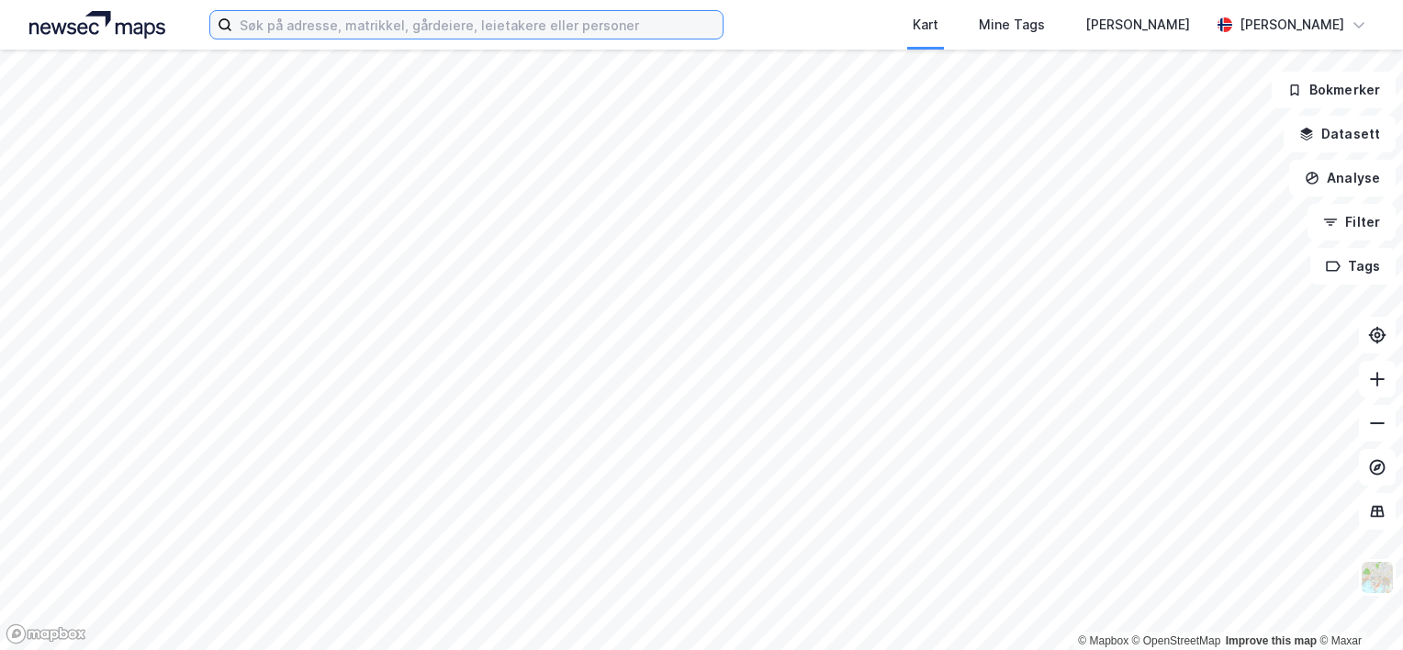
click at [495, 27] on input at bounding box center [477, 25] width 490 height 28
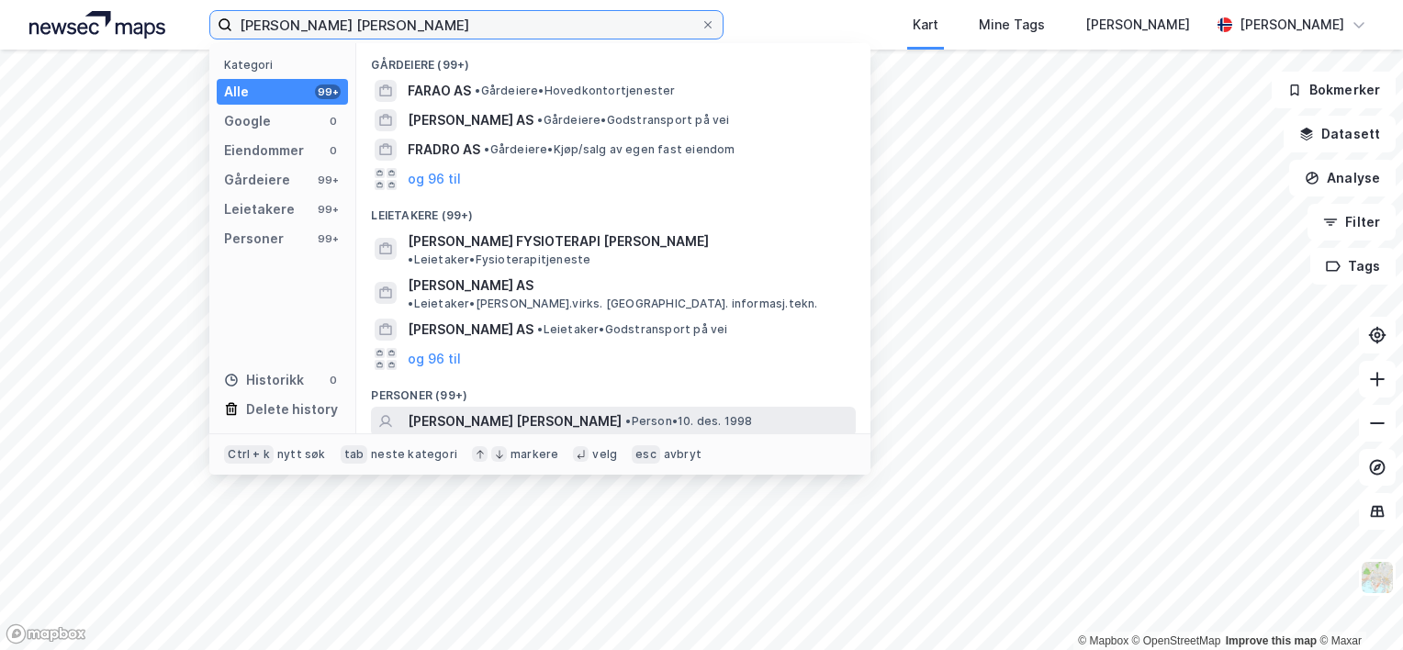
type input "[PERSON_NAME] [PERSON_NAME]"
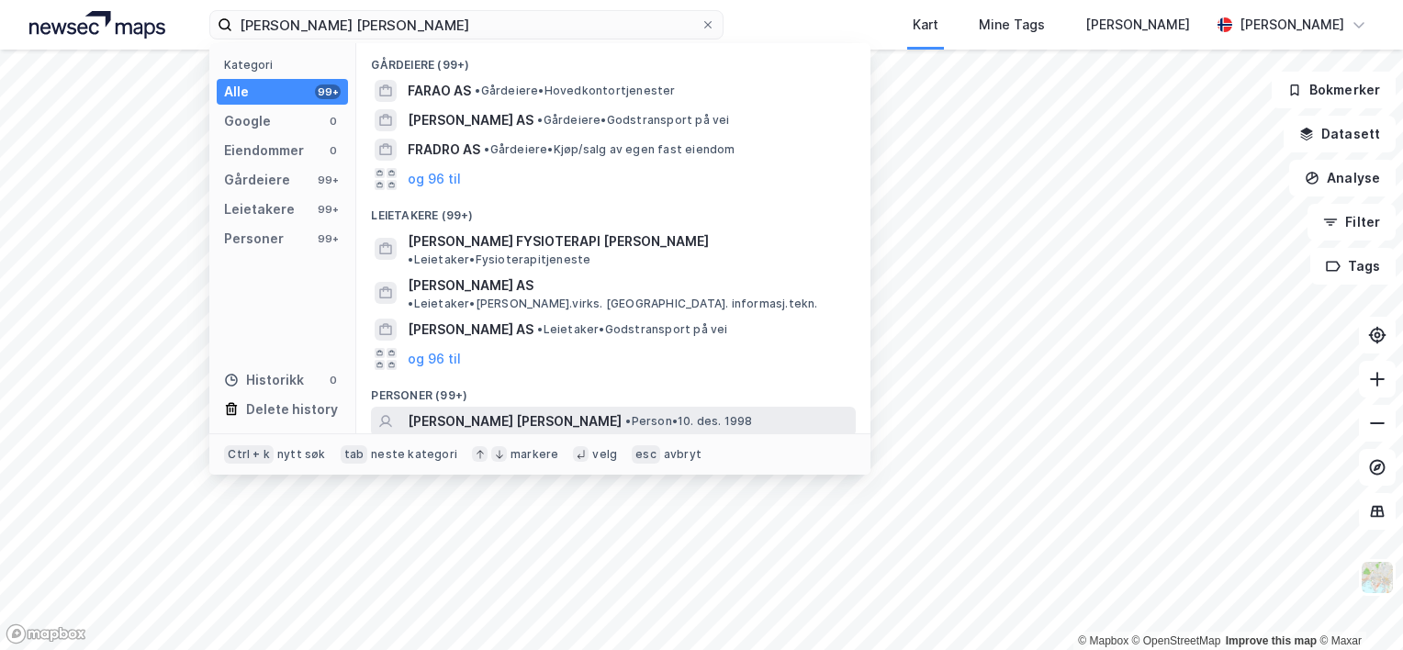
click at [536, 410] on span "[PERSON_NAME] [PERSON_NAME]" at bounding box center [515, 421] width 214 height 22
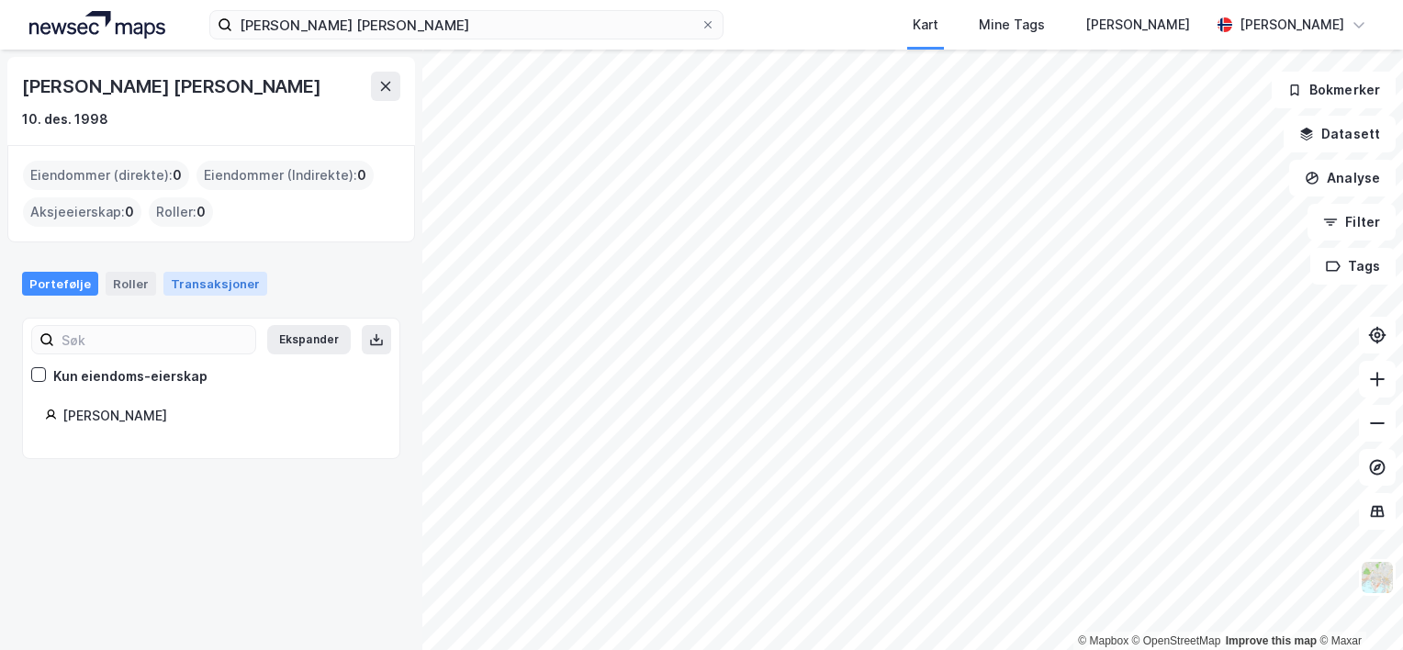
click at [204, 290] on div "Transaksjoner" at bounding box center [215, 284] width 104 height 24
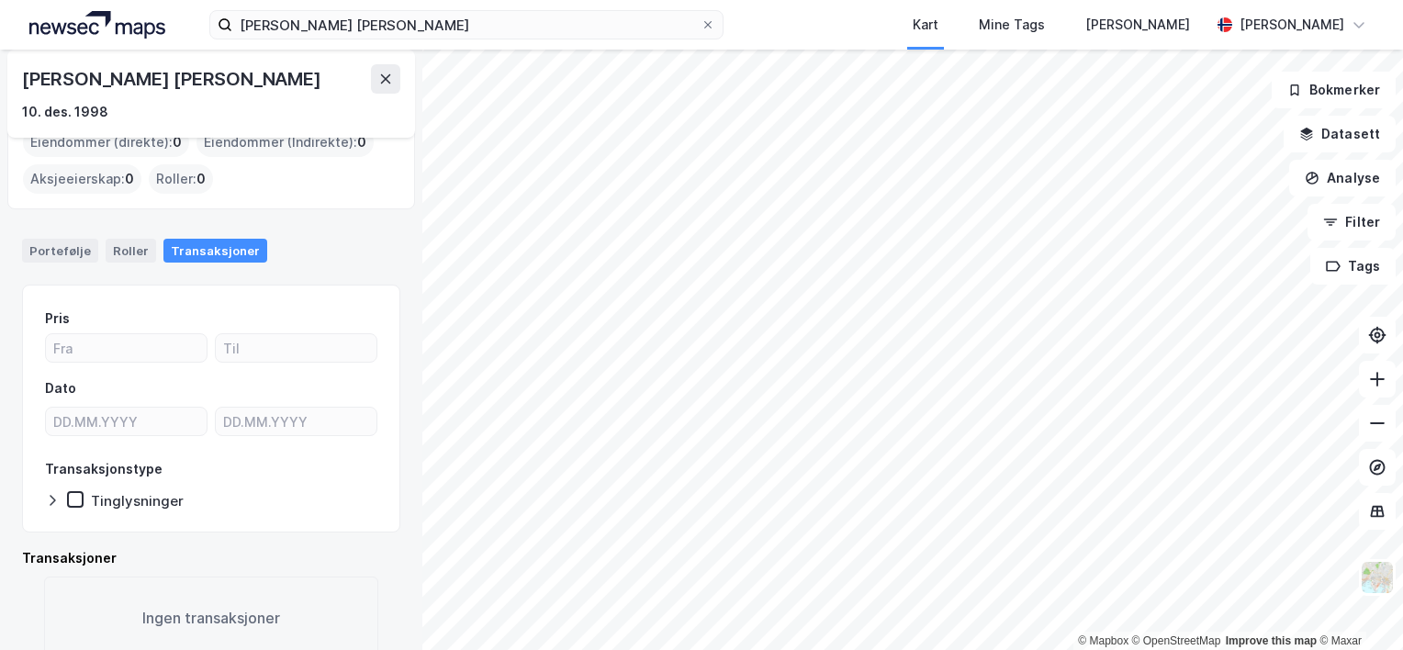
scroll to position [62, 0]
